Goal: Task Accomplishment & Management: Complete application form

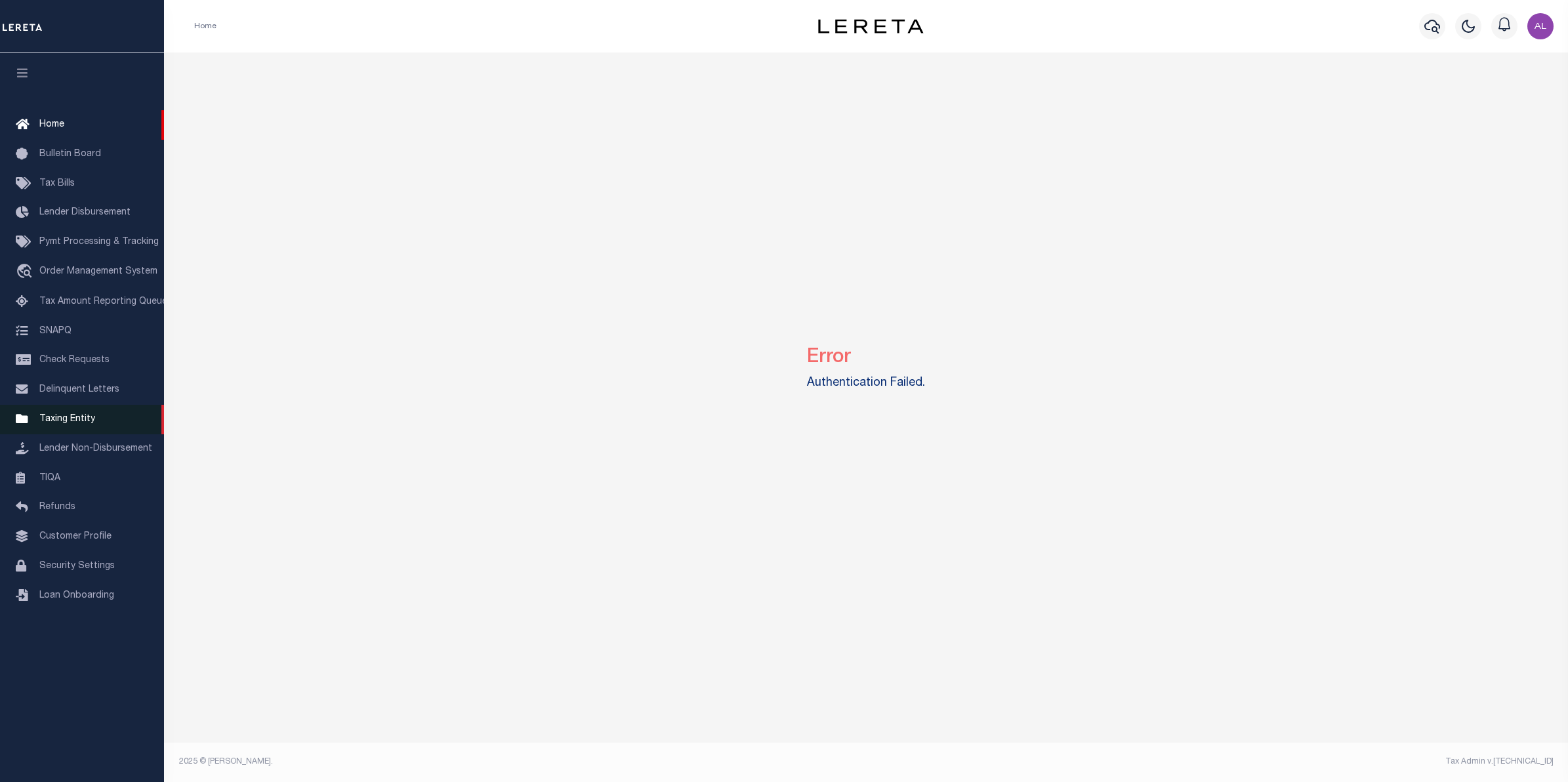
click at [74, 422] on span "Taxing Entity" at bounding box center [67, 419] width 56 height 9
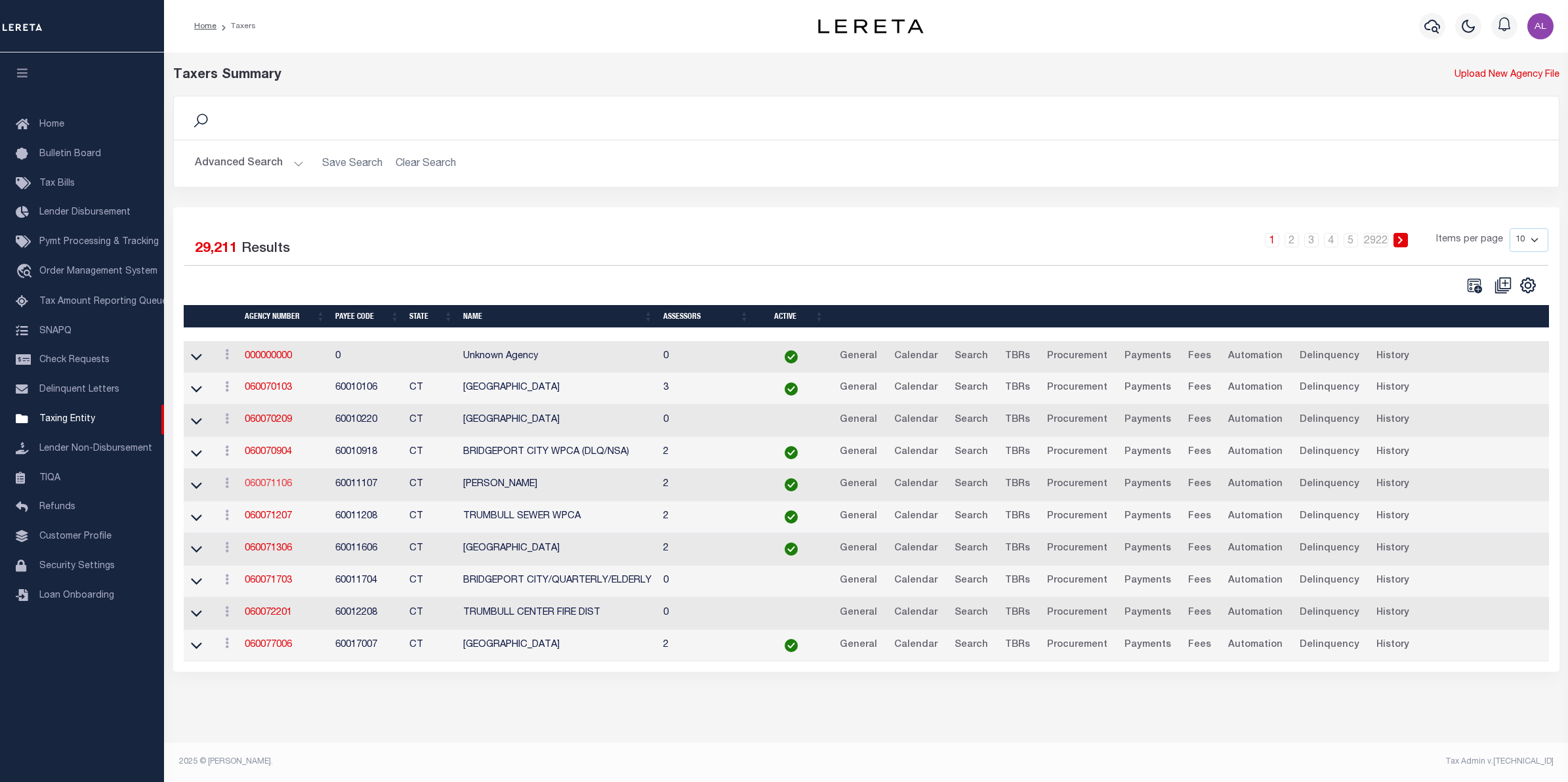
click at [269, 489] on link "060071106" at bounding box center [268, 484] width 47 height 9
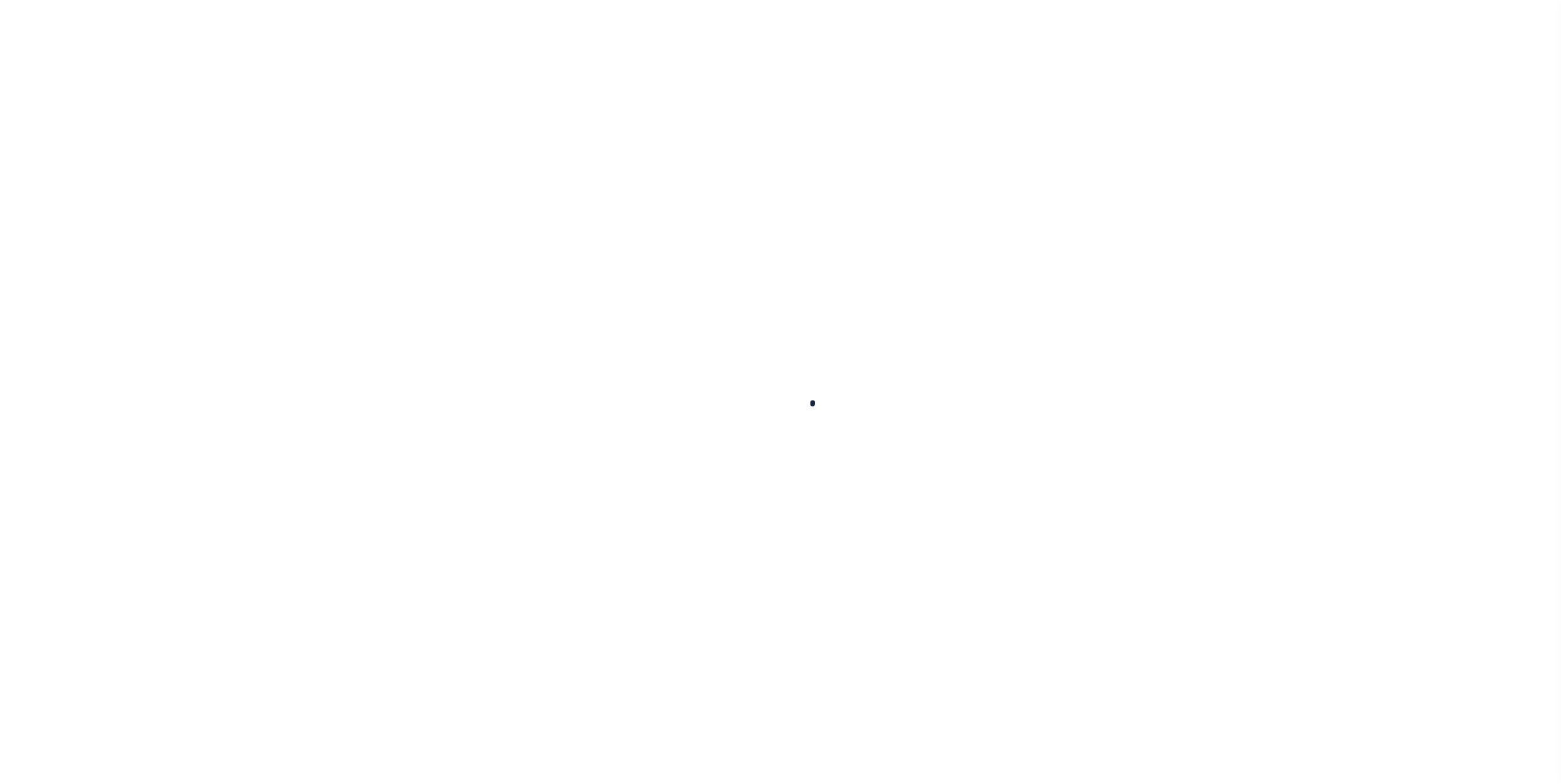
select select
checkbox input "false"
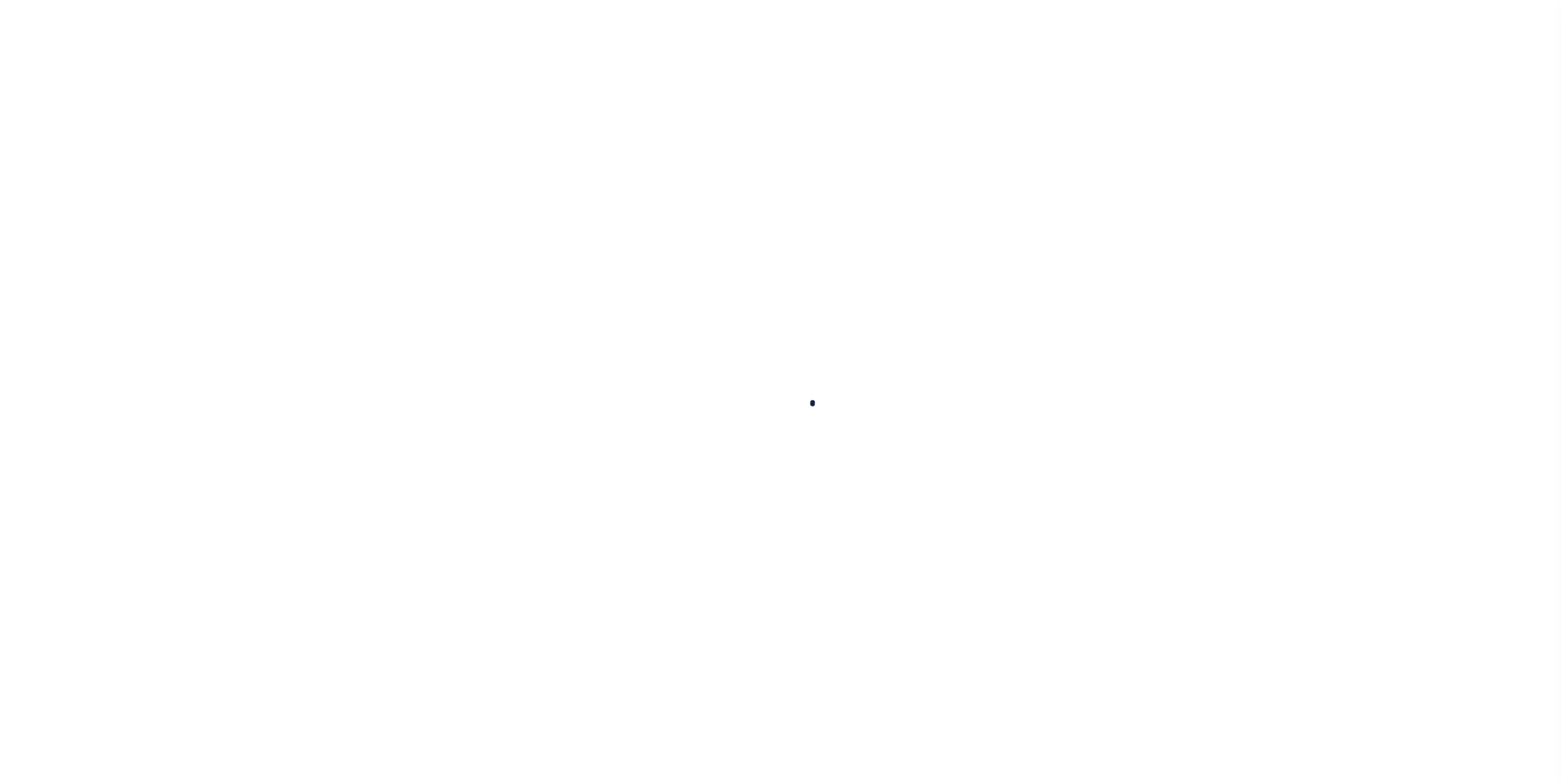
select select "2"
checkbox input "false"
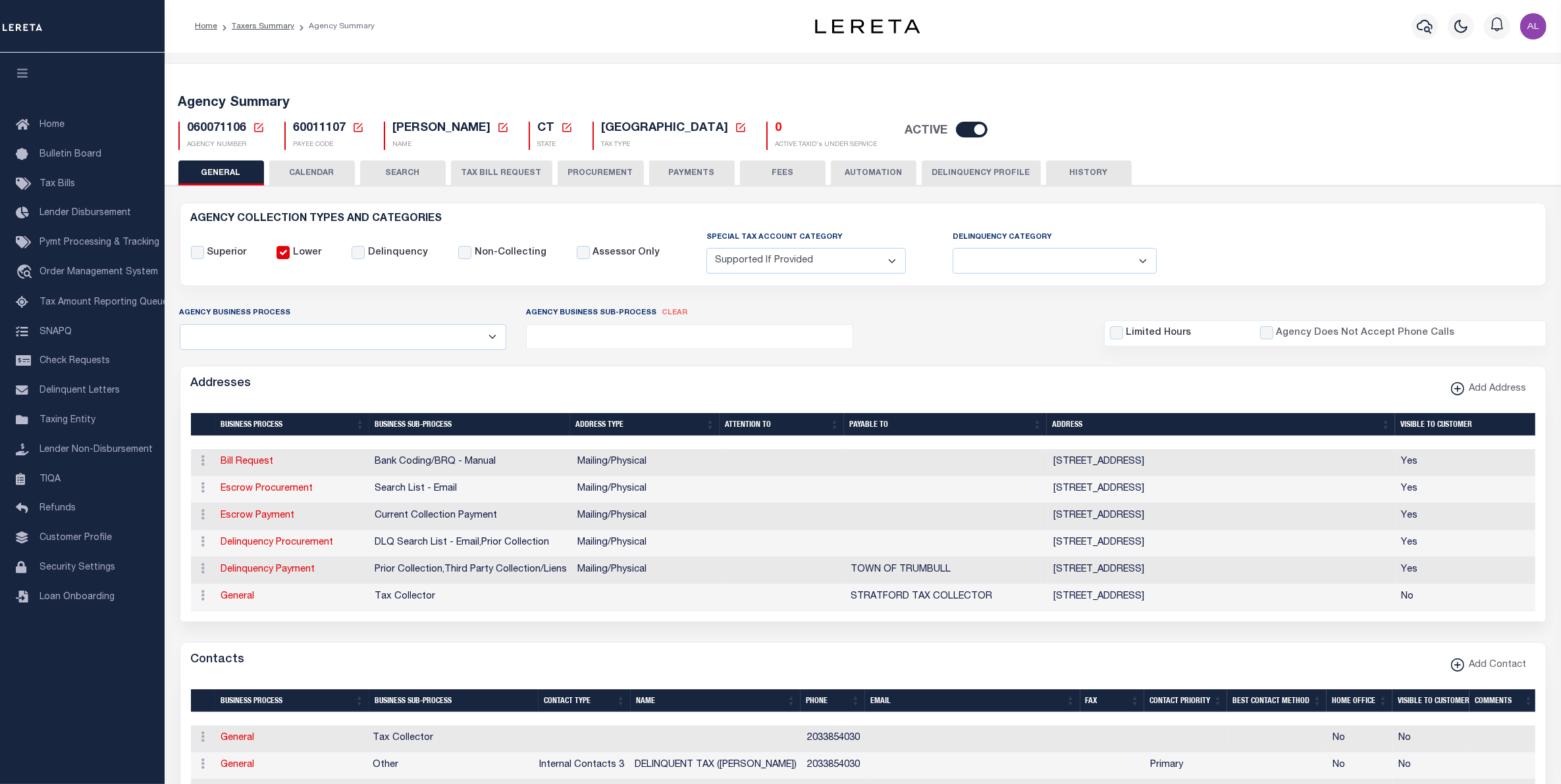
click at [310, 180] on button "CALENDAR" at bounding box center [312, 172] width 86 height 25
click at [331, 170] on button "CALENDAR" at bounding box center [312, 172] width 86 height 25
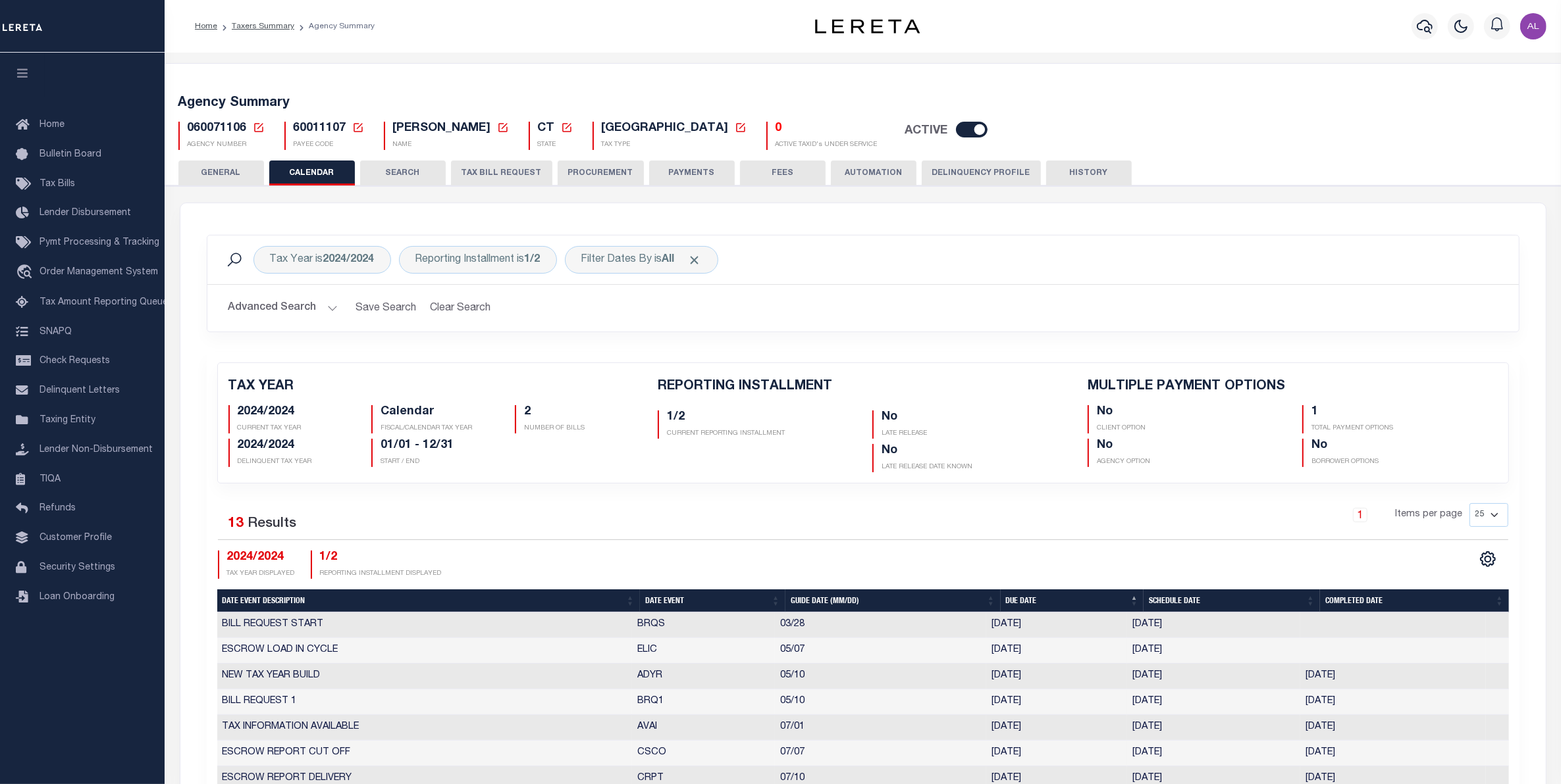
checkbox input "false"
type input "1"
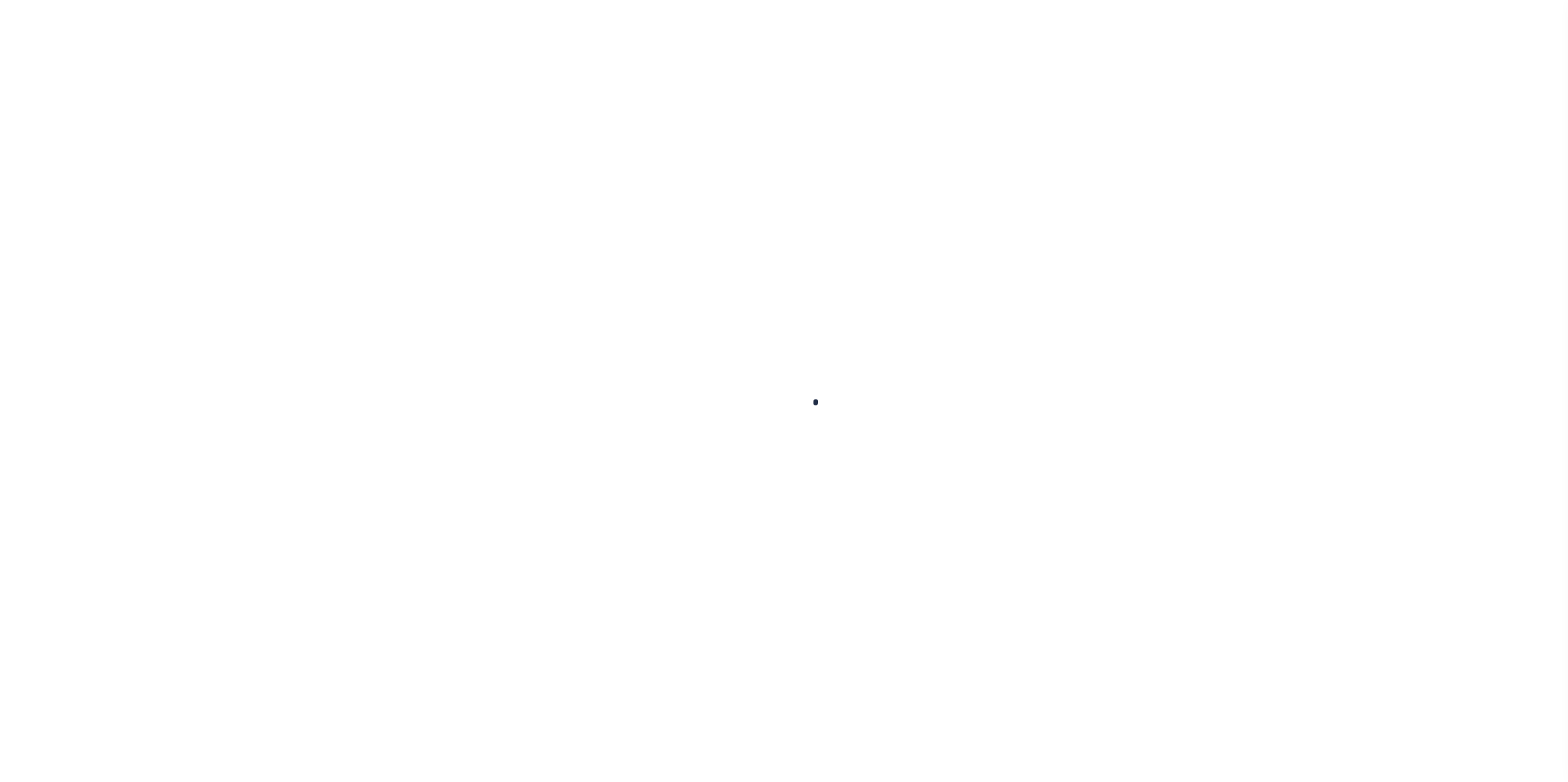
select select
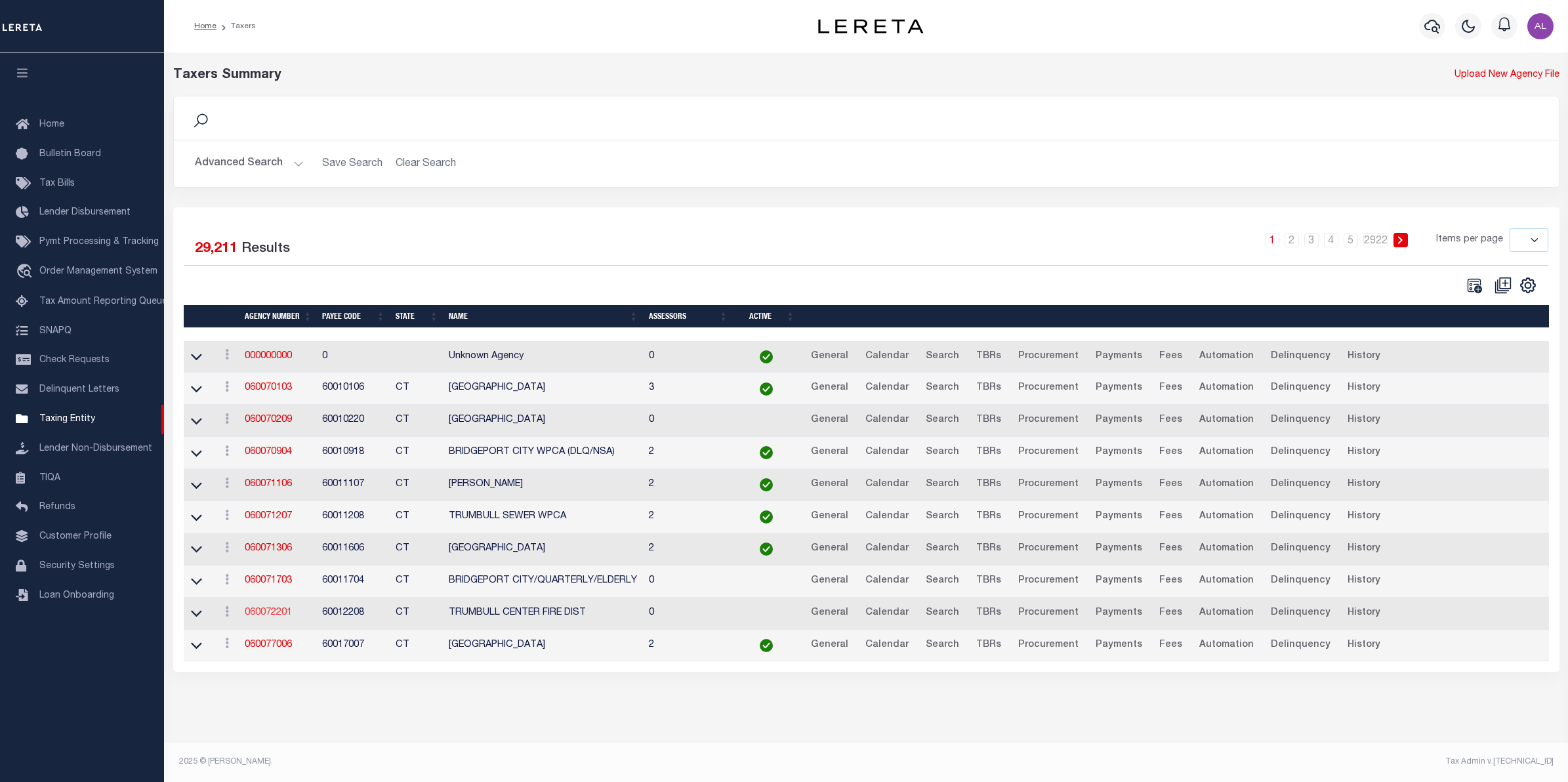
click at [270, 617] on link "060072201" at bounding box center [268, 612] width 47 height 9
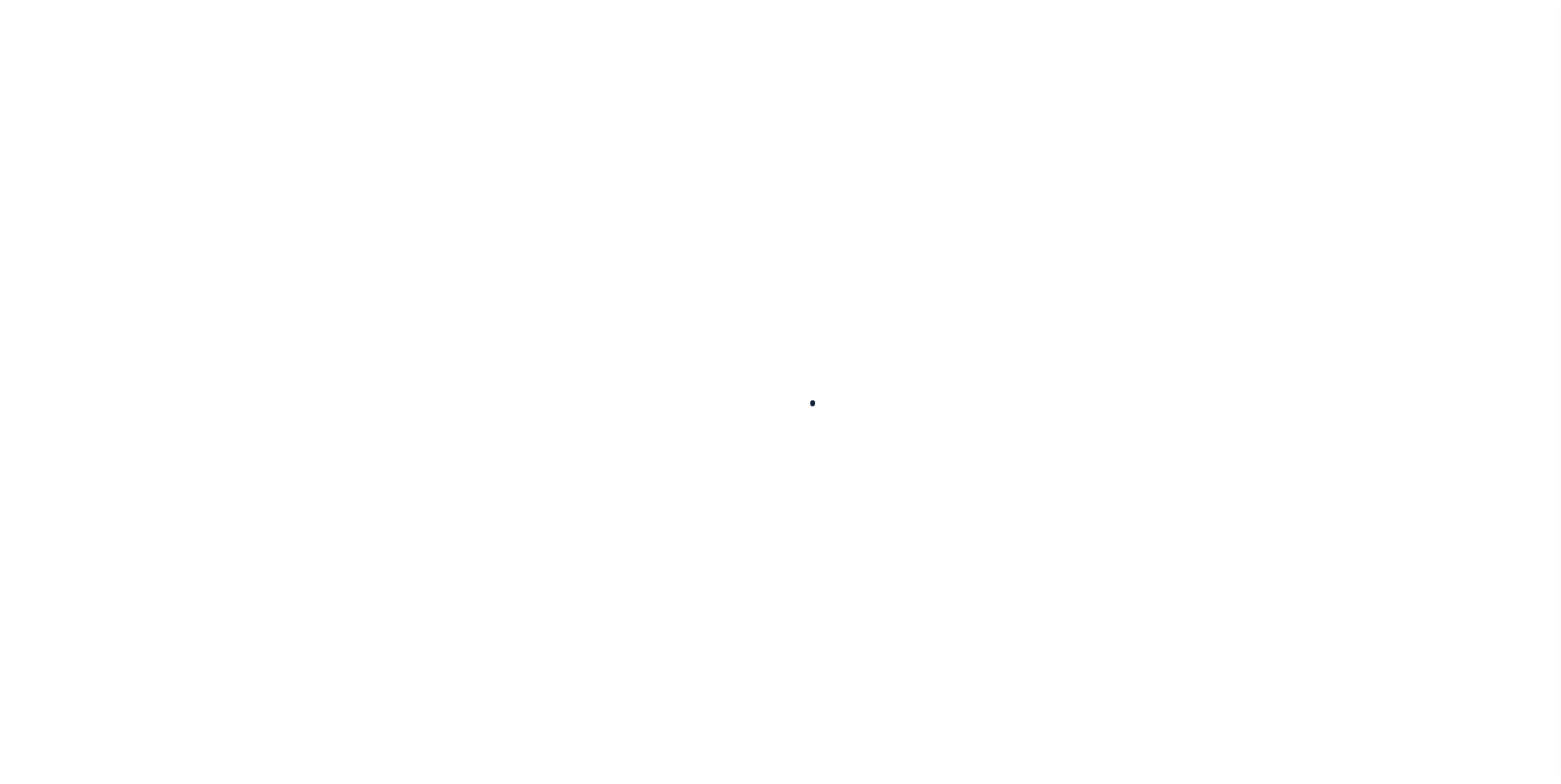
select select "1"
select select
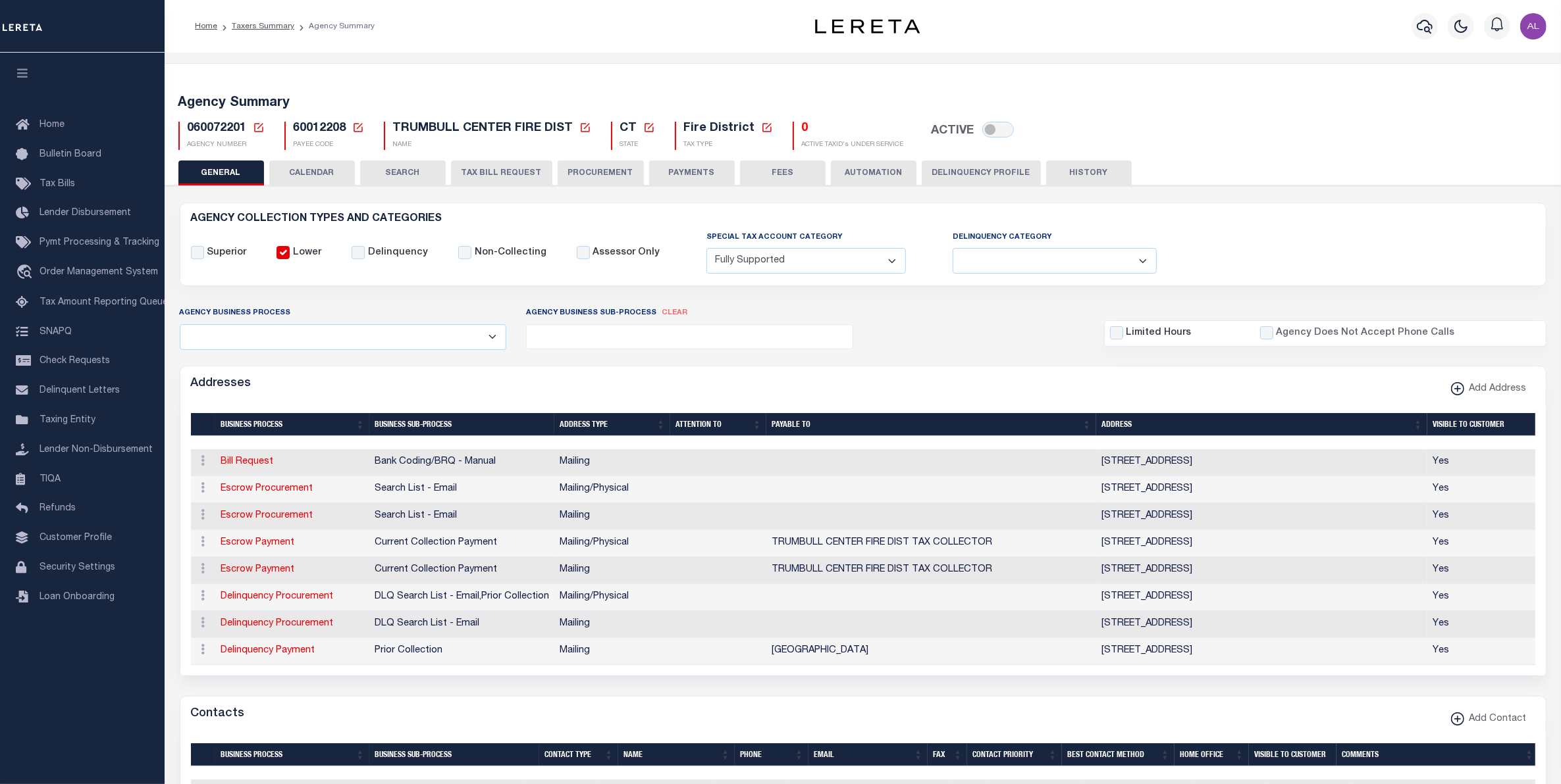
click at [336, 171] on button "CALENDAR" at bounding box center [312, 172] width 86 height 25
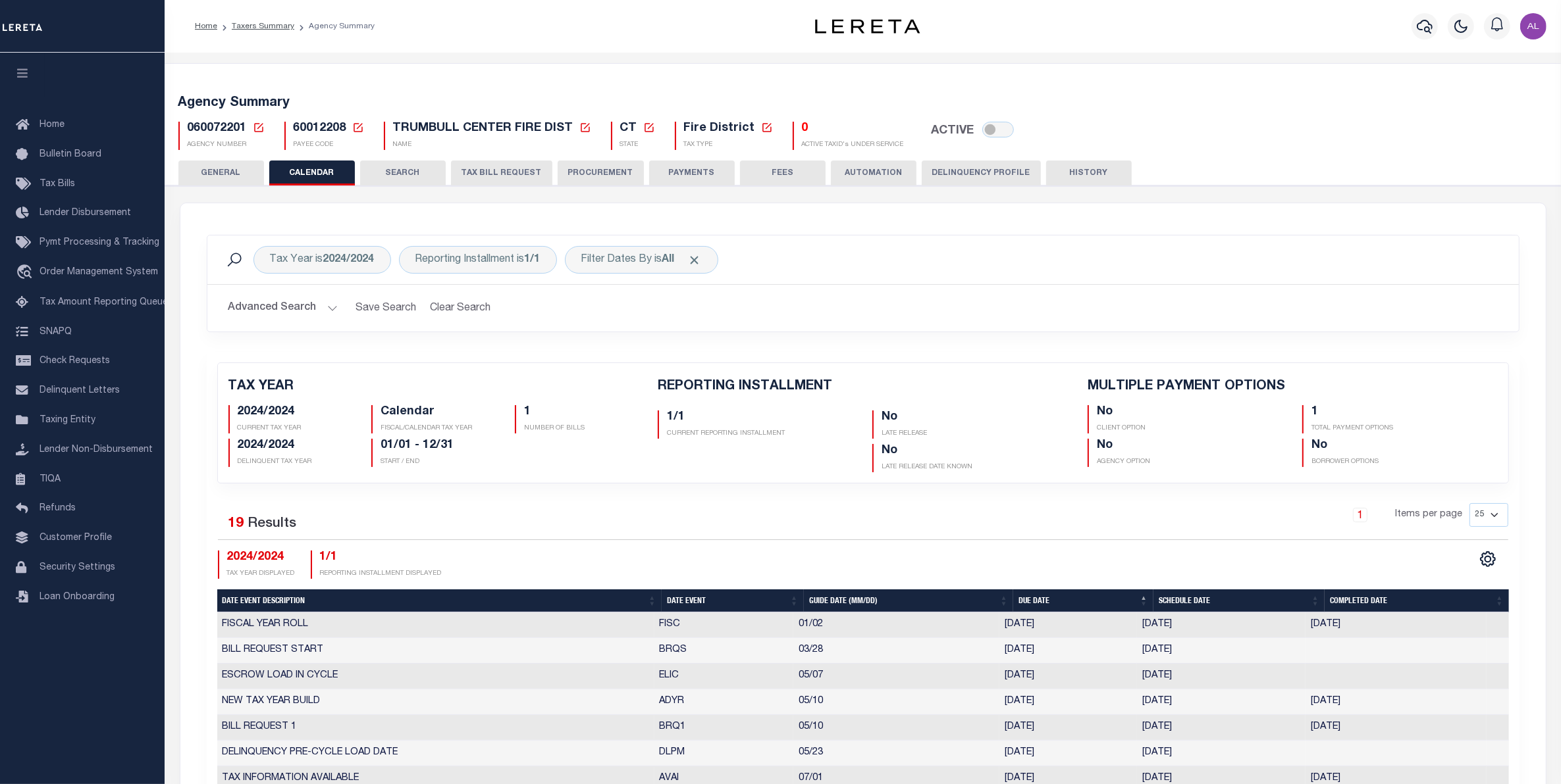
checkbox input "false"
type input "1"
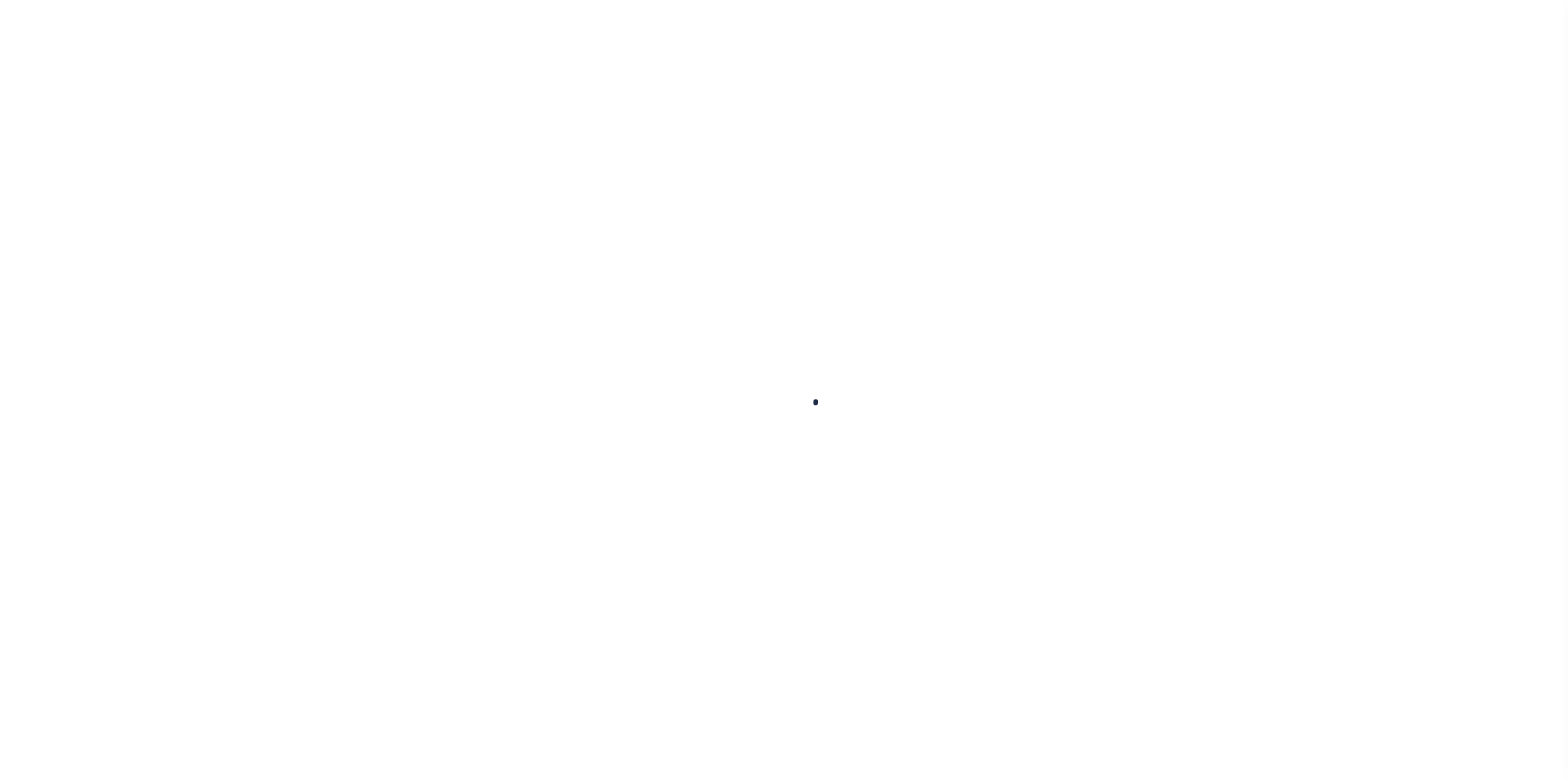
select select
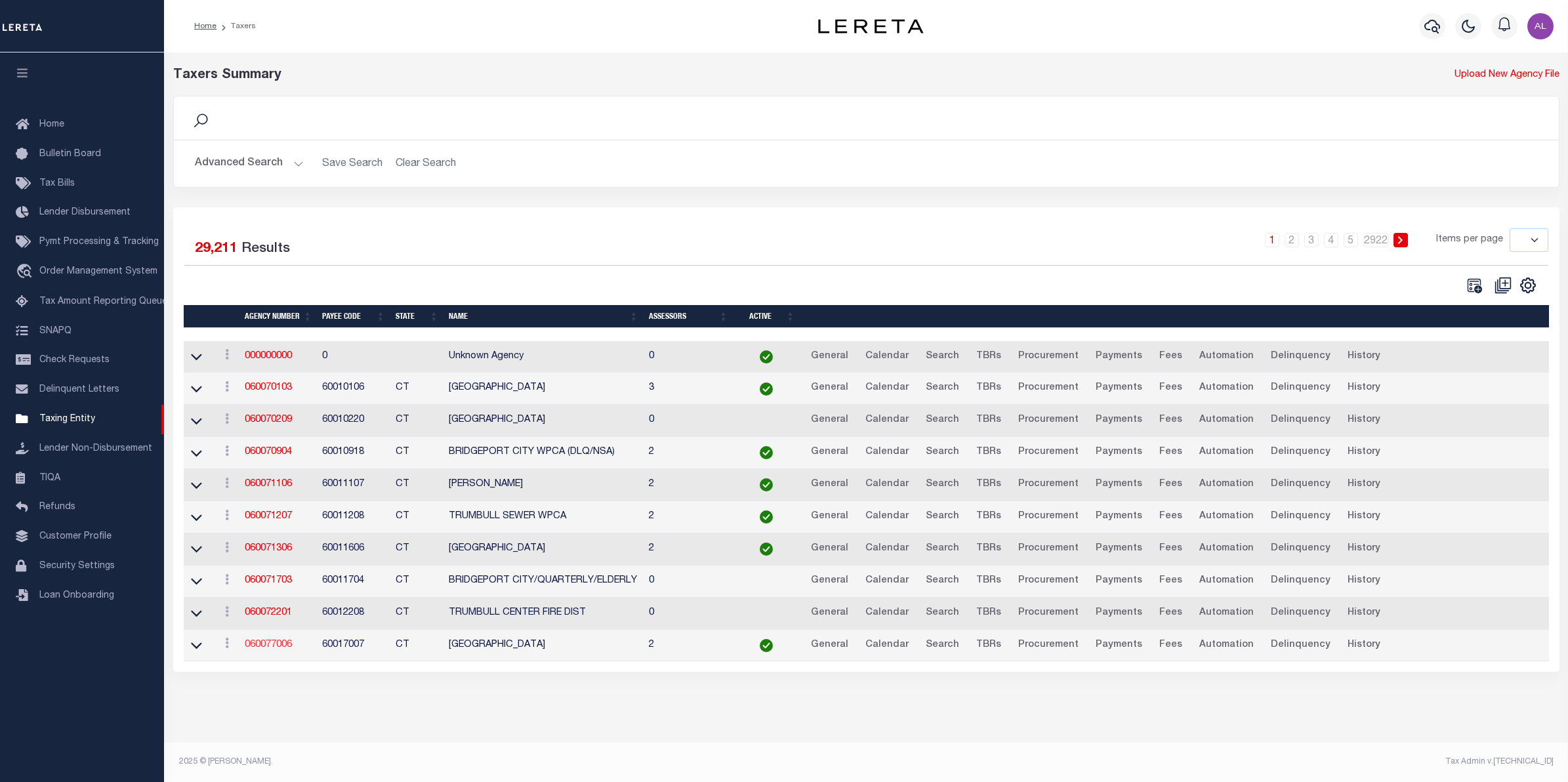
click at [283, 650] on link "060077006" at bounding box center [268, 645] width 47 height 9
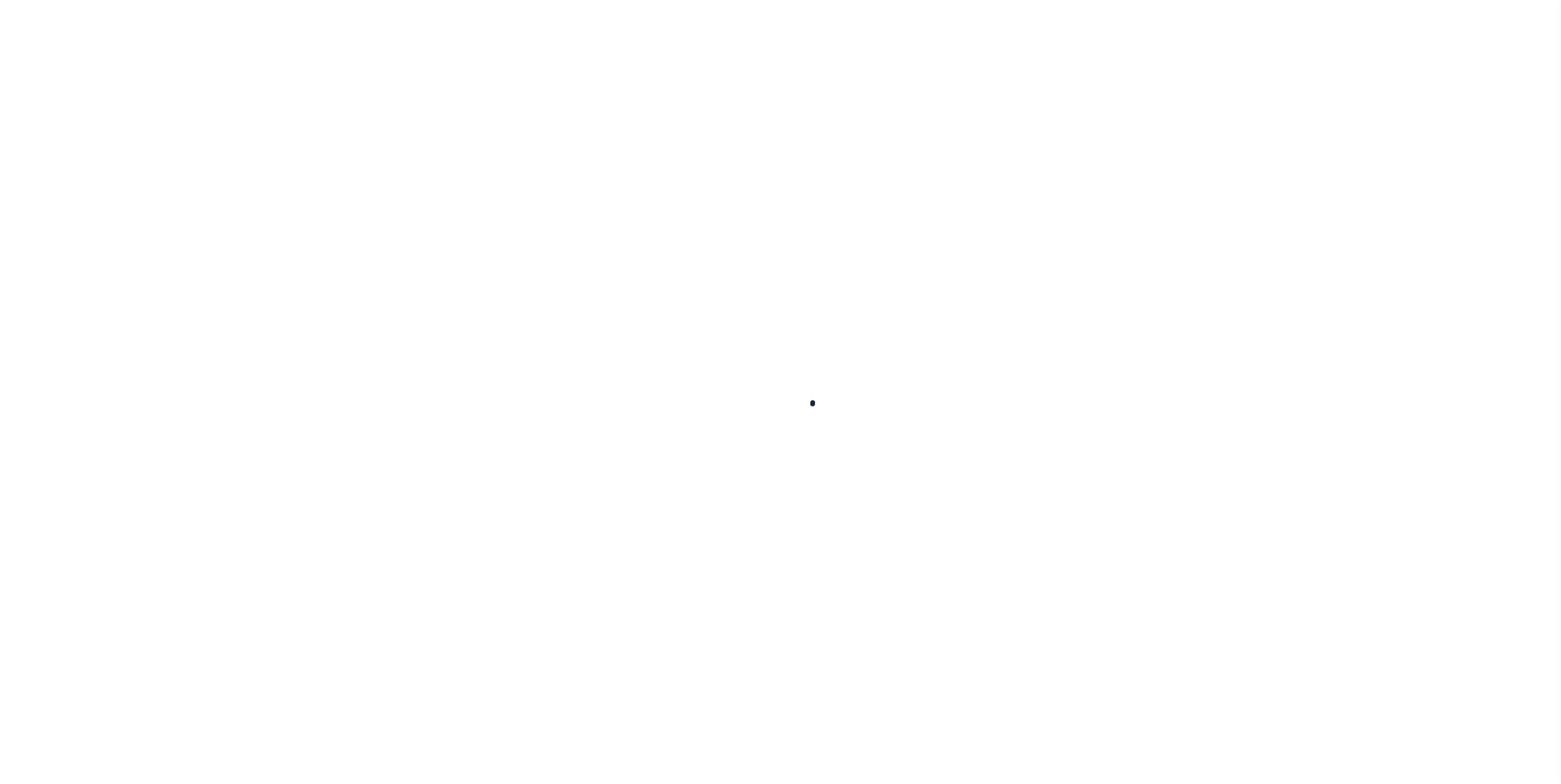
select select
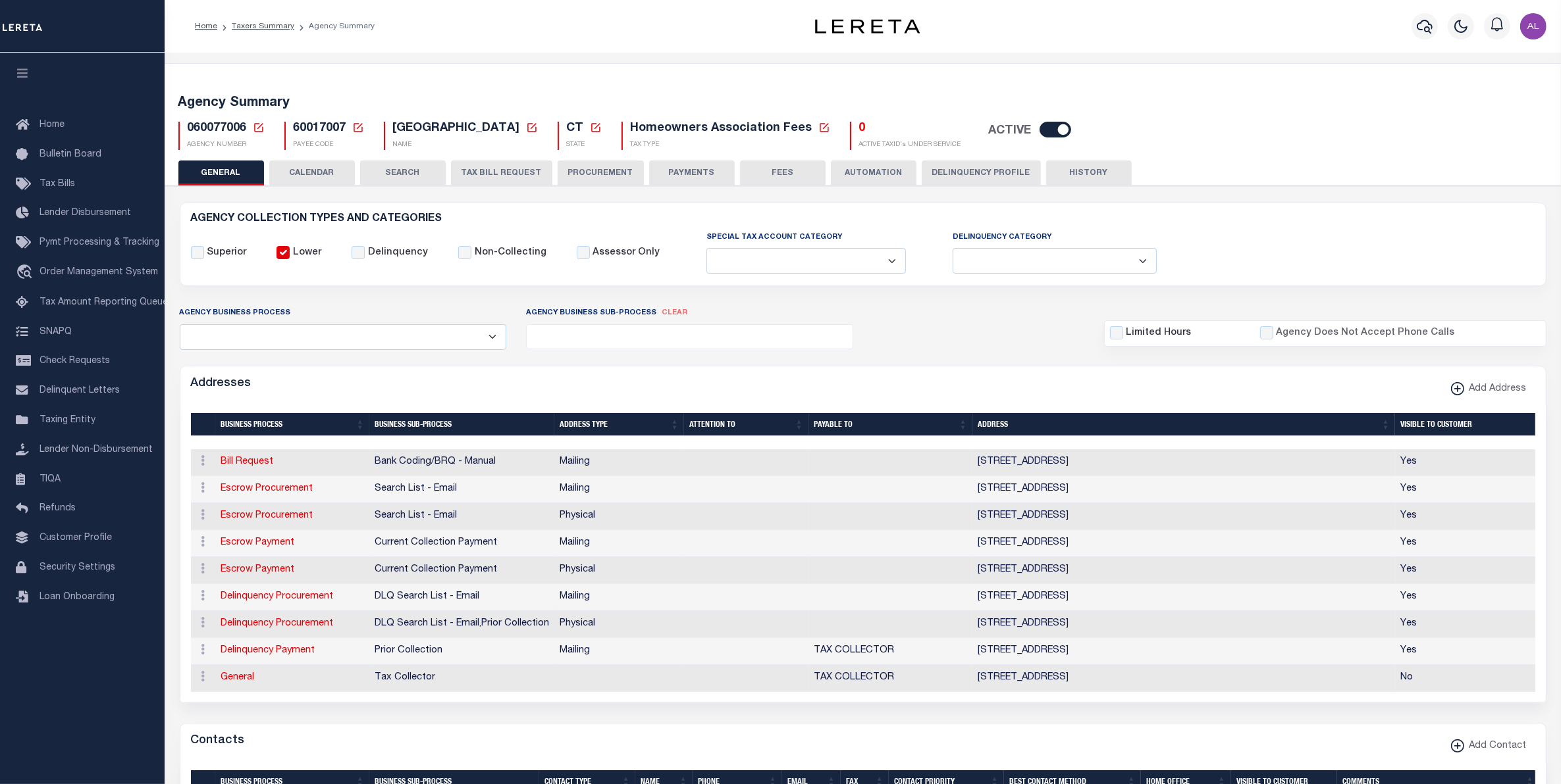
click at [299, 184] on button "CALENDAR" at bounding box center [312, 172] width 86 height 25
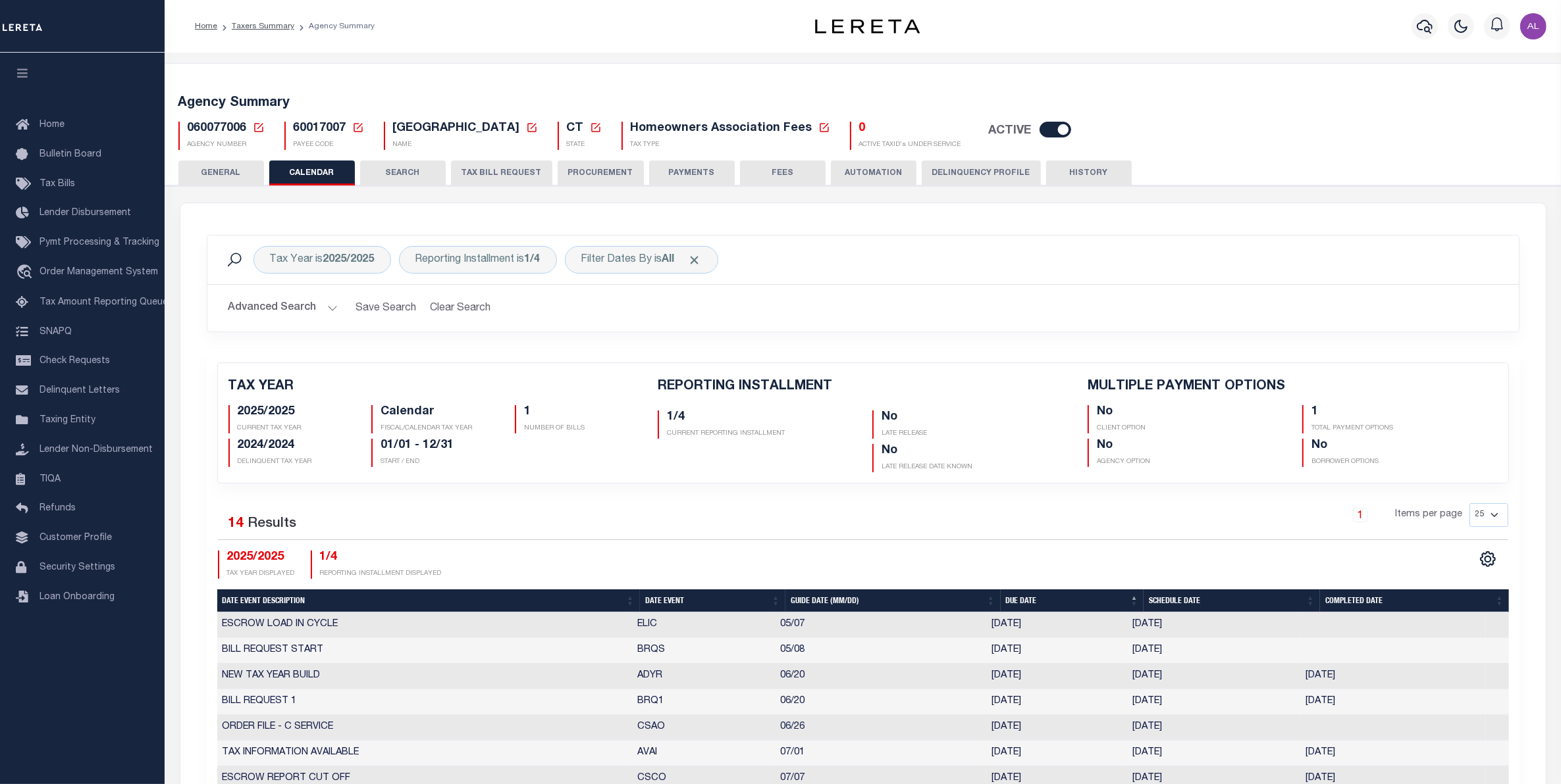
checkbox input "false"
type input "1"
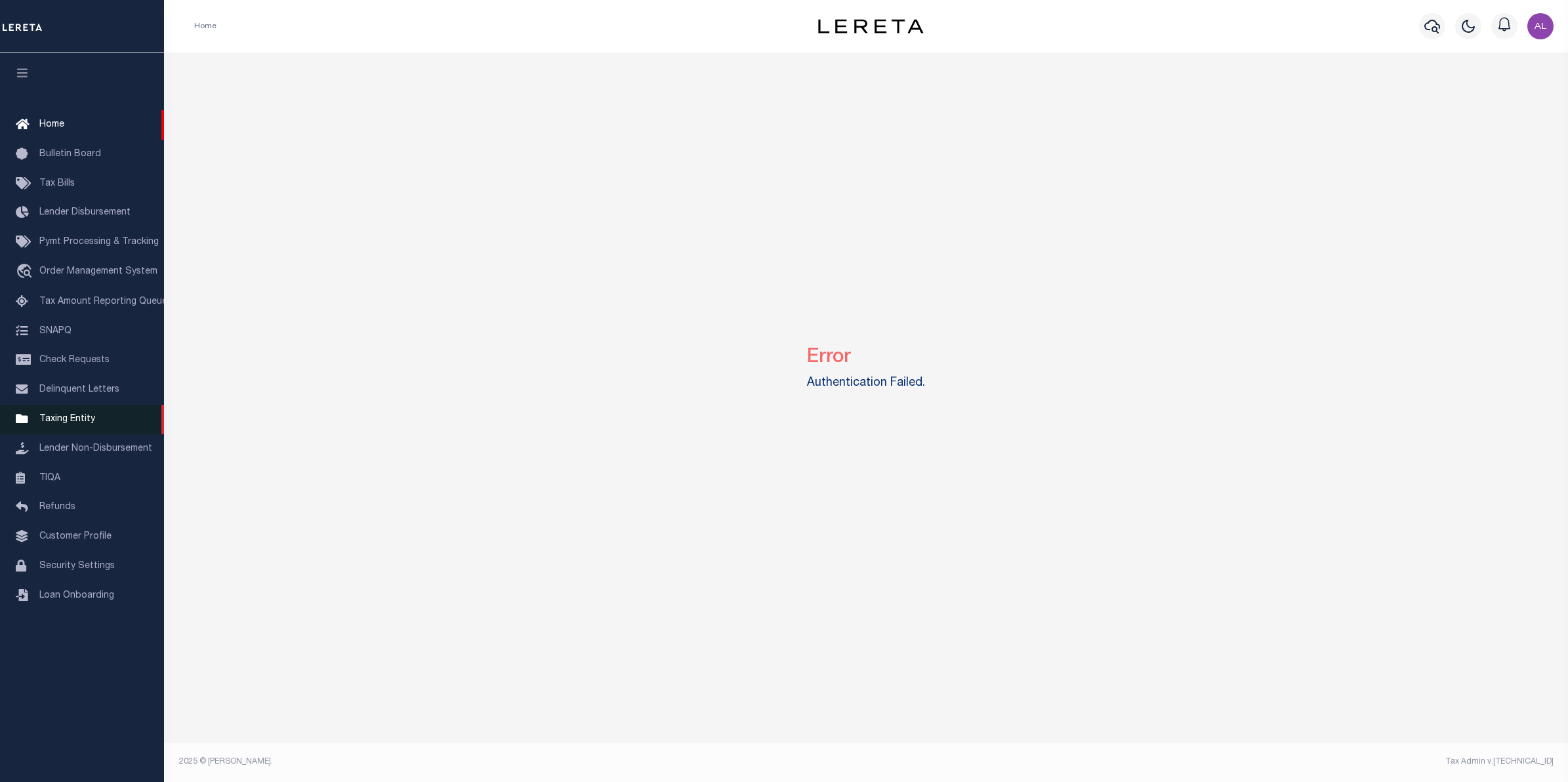
click at [90, 424] on span "Taxing Entity" at bounding box center [67, 419] width 56 height 9
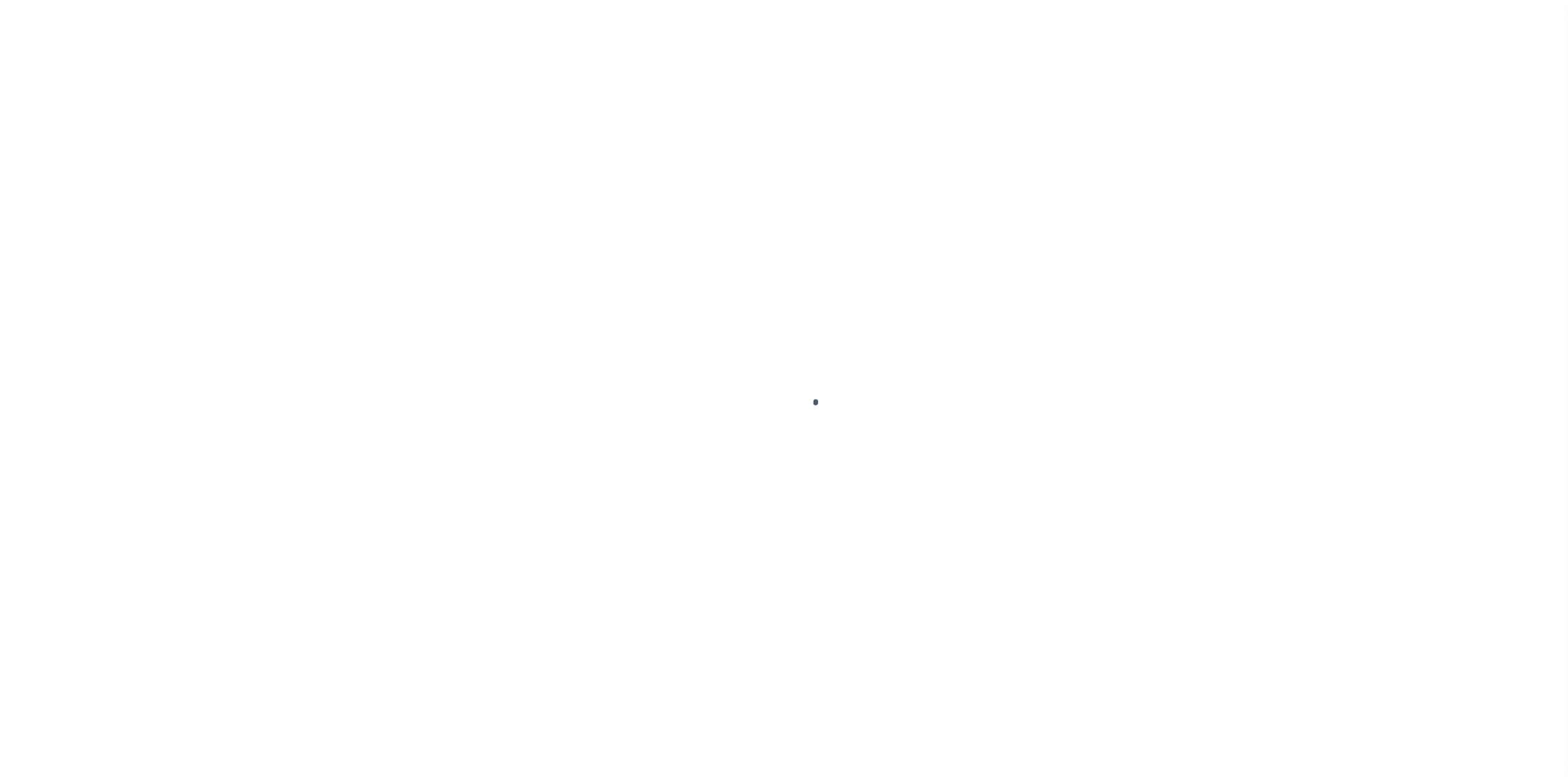
select select
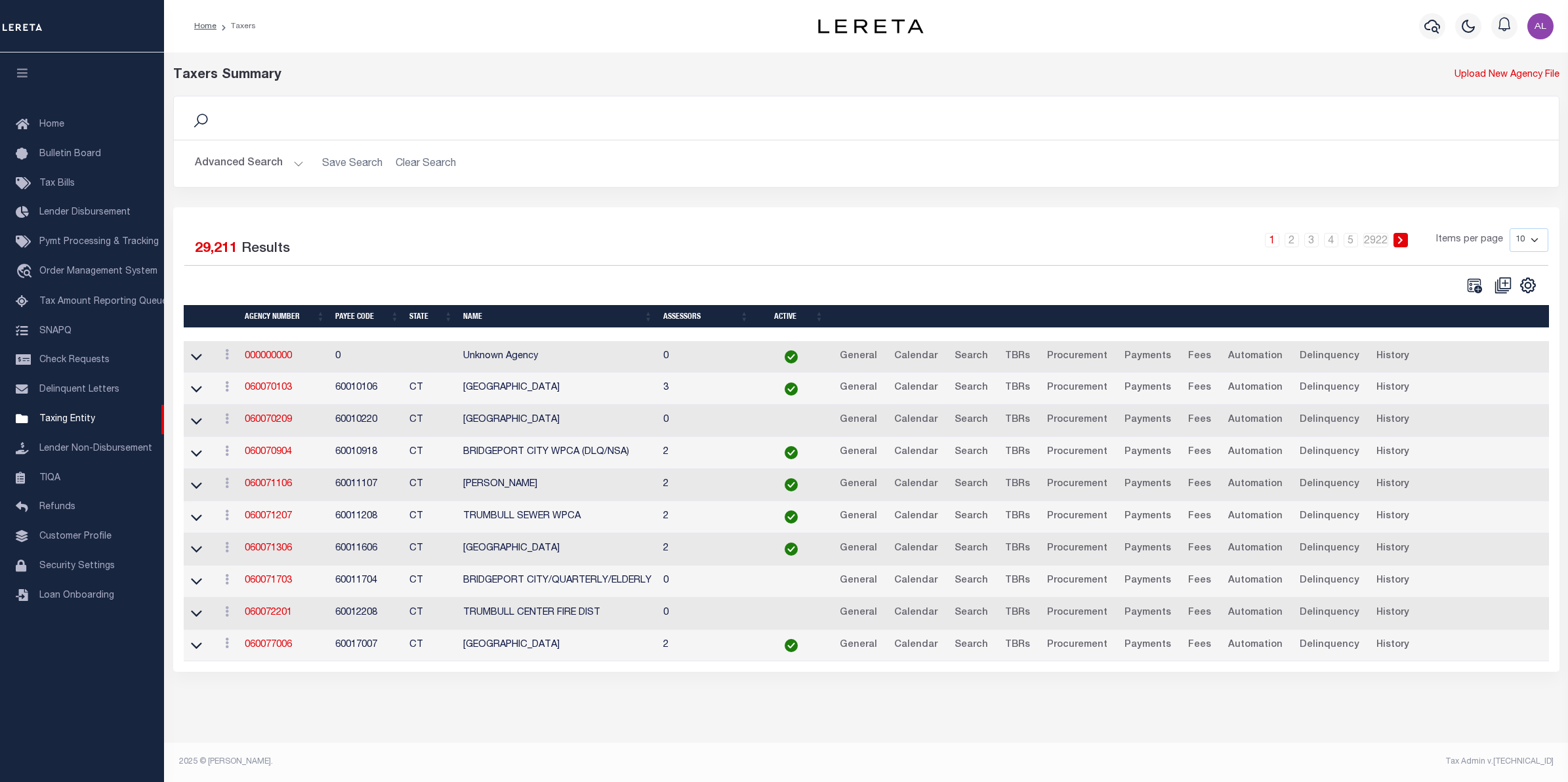
click at [284, 155] on button "Advanced Search" at bounding box center [249, 164] width 108 height 26
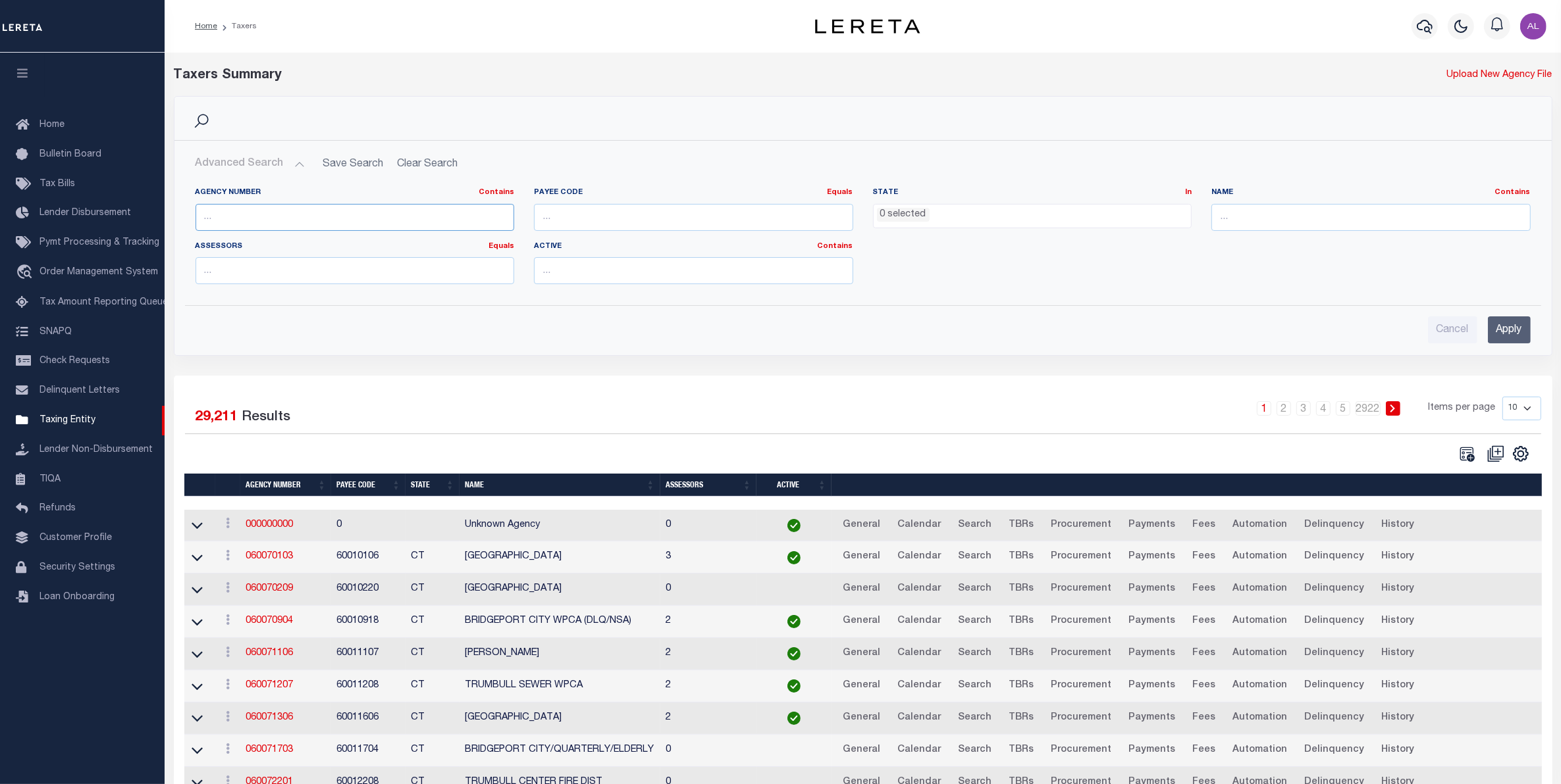
click at [251, 219] on input "text" at bounding box center [355, 217] width 320 height 27
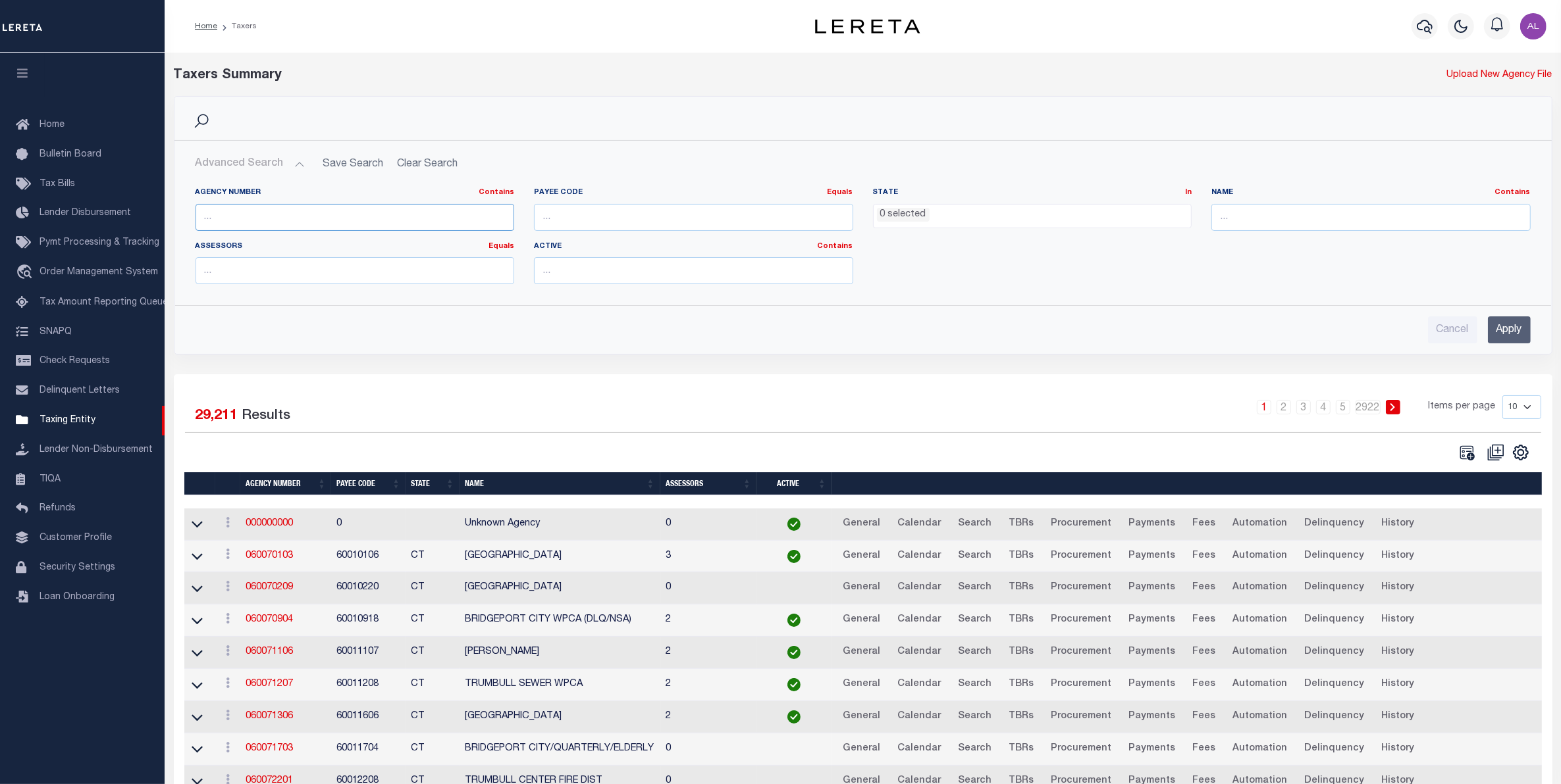
paste input "090410000"
type input "090410000"
click at [1499, 342] on input "Apply" at bounding box center [1509, 329] width 43 height 27
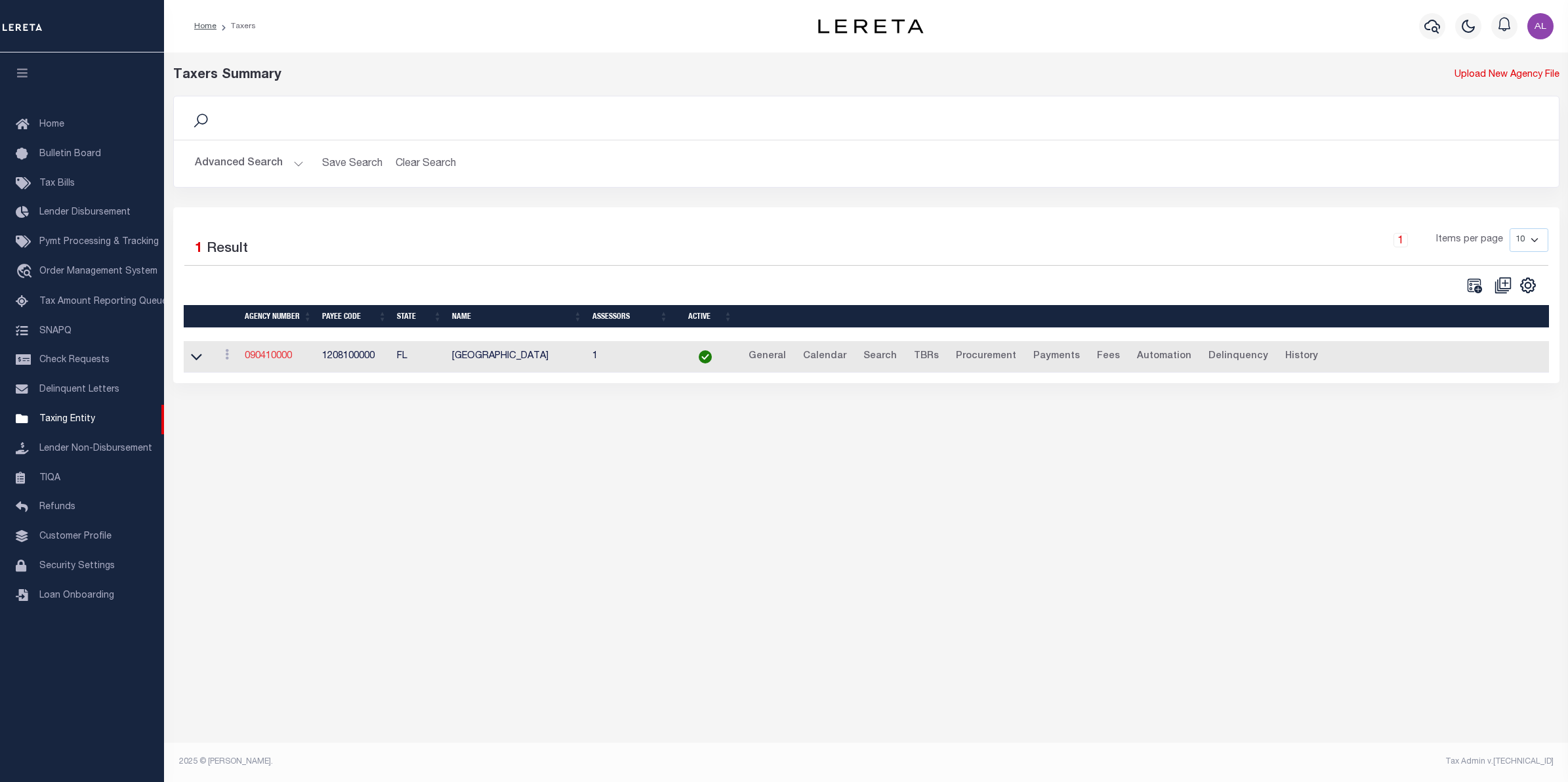
click at [264, 361] on link "090410000" at bounding box center [268, 356] width 47 height 9
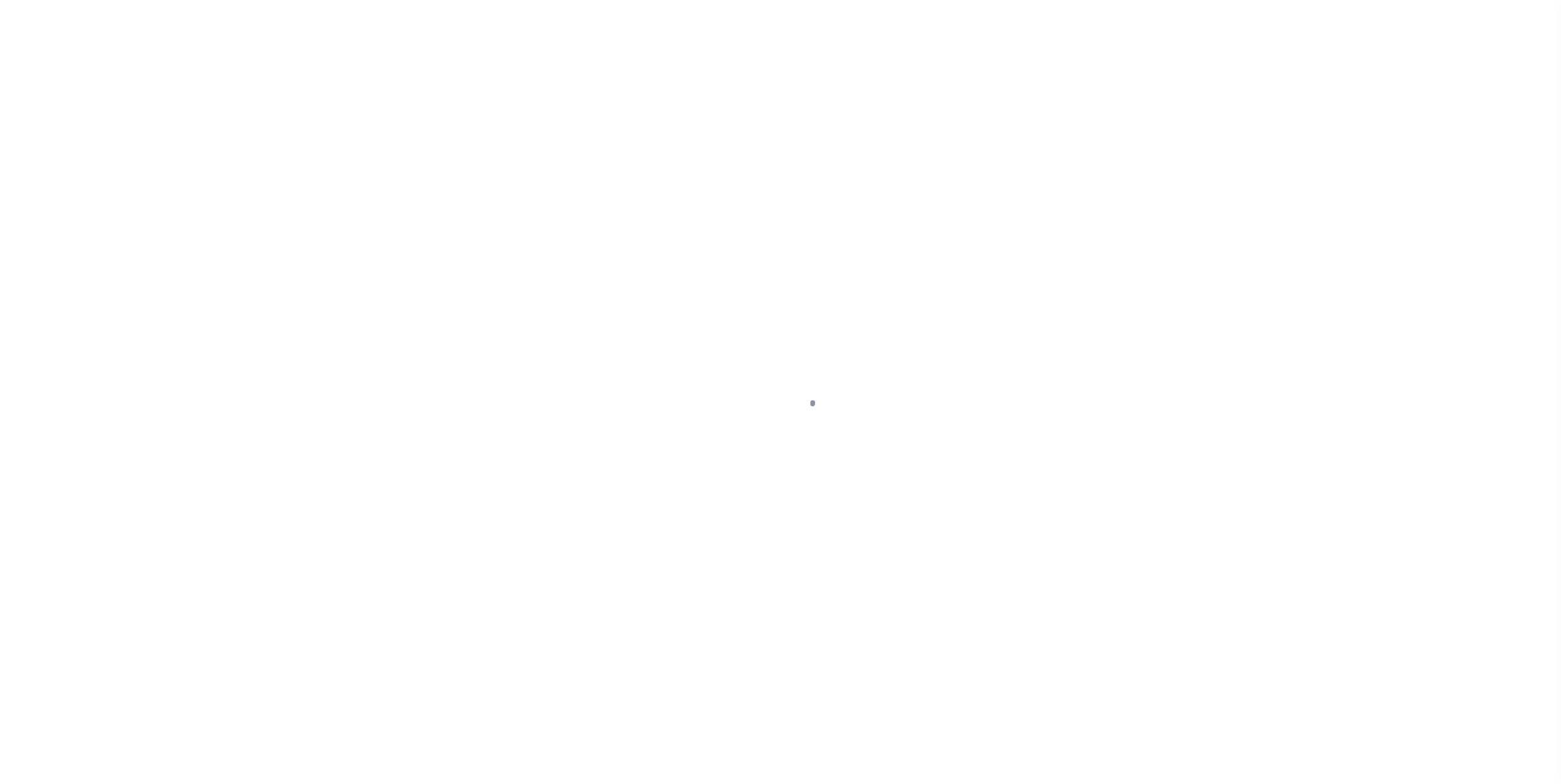
select select
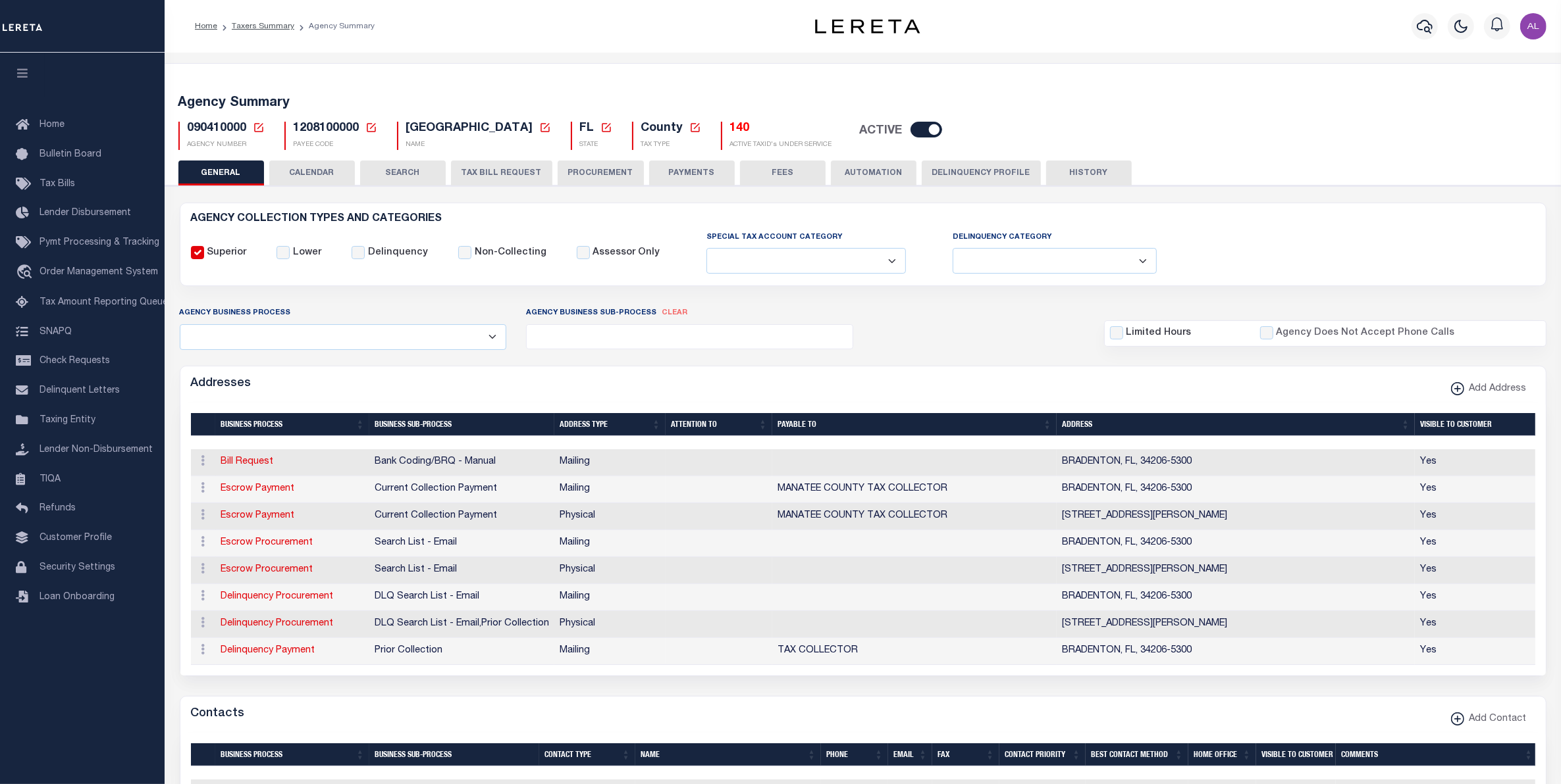
click at [304, 162] on button "CALENDAR" at bounding box center [312, 172] width 86 height 25
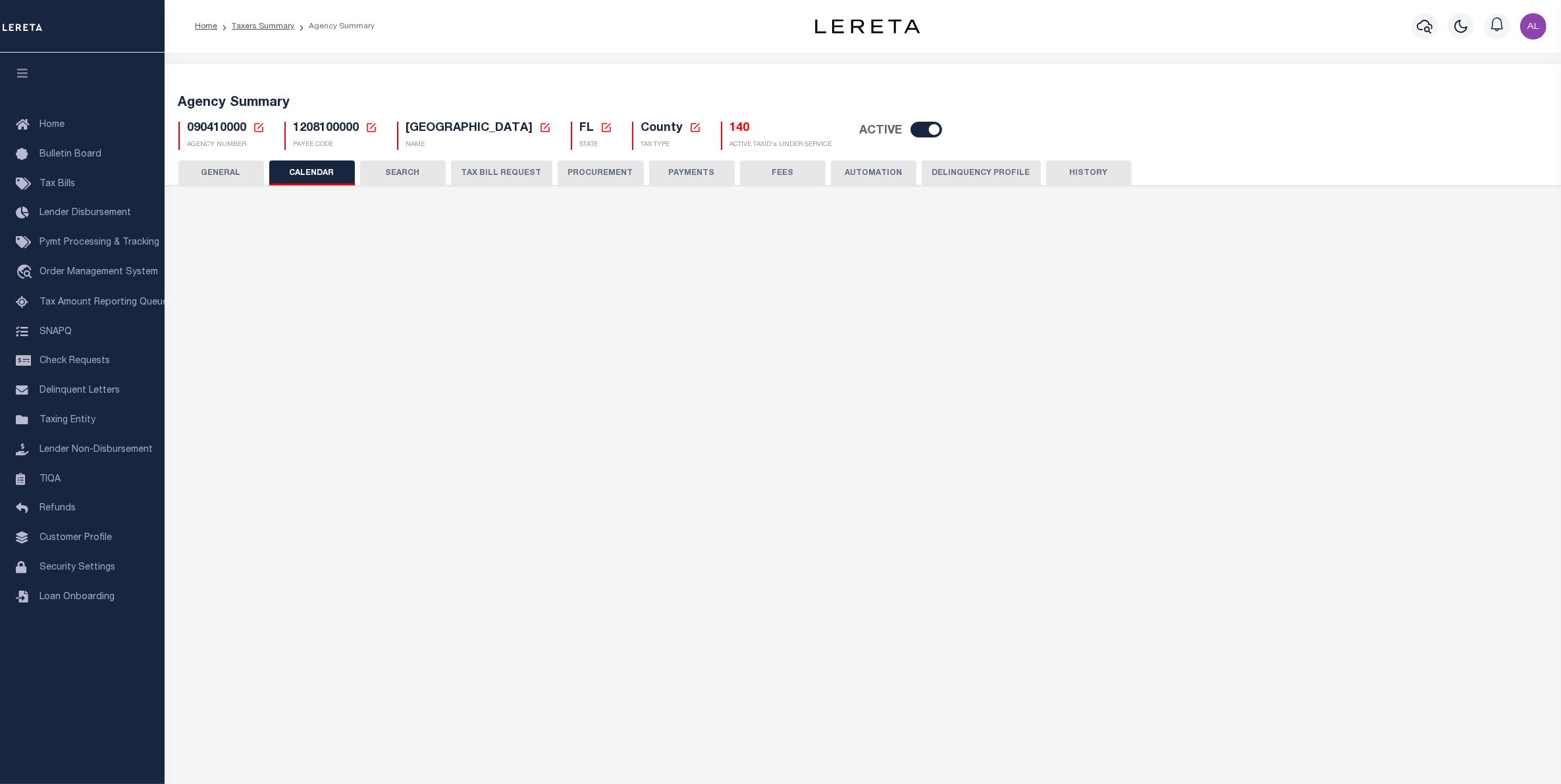
checkbox input "false"
type input "1"
